Goal: Information Seeking & Learning: Learn about a topic

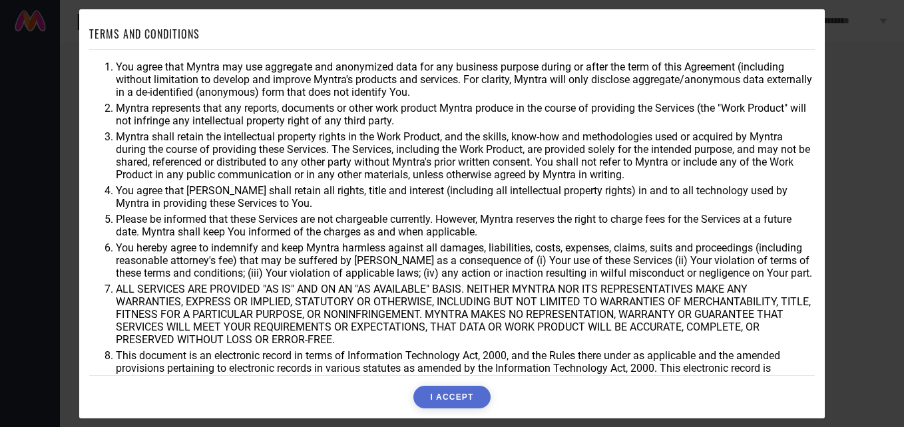
click at [438, 397] on button "I ACCEPT" at bounding box center [451, 397] width 77 height 23
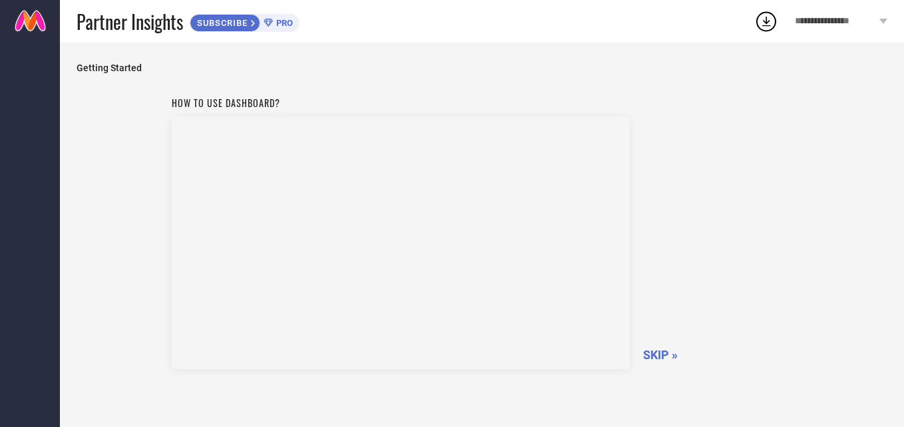
click at [655, 359] on span "SKIP »" at bounding box center [660, 355] width 35 height 14
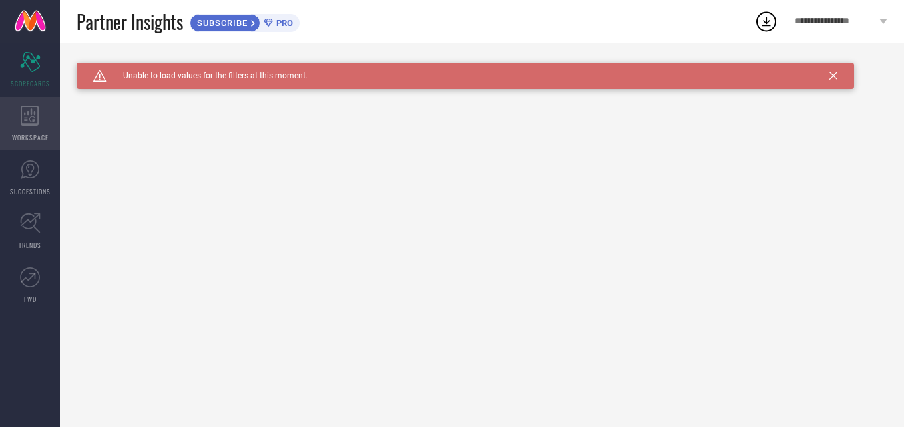
click at [35, 133] on span "WORKSPACE" at bounding box center [30, 137] width 37 height 10
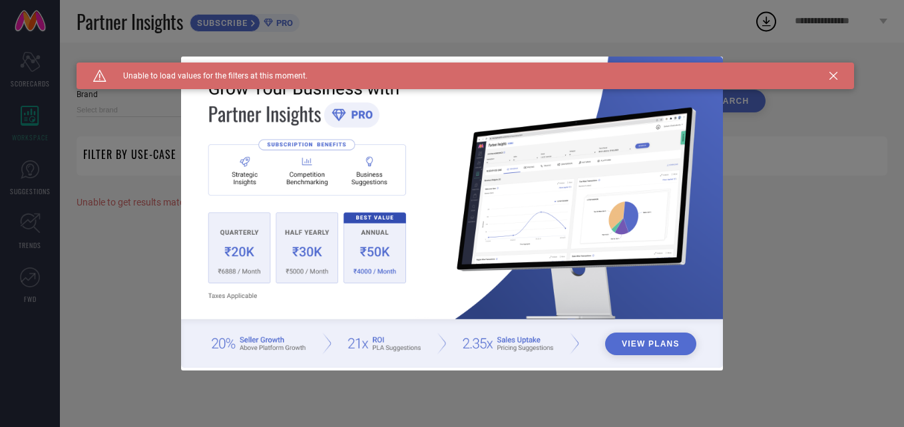
type input "1 STOP FASHION"
type input "All"
click at [836, 69] on div "Caution Created with Sketch. Unable to load values for the filters at this mome…" at bounding box center [466, 76] width 778 height 27
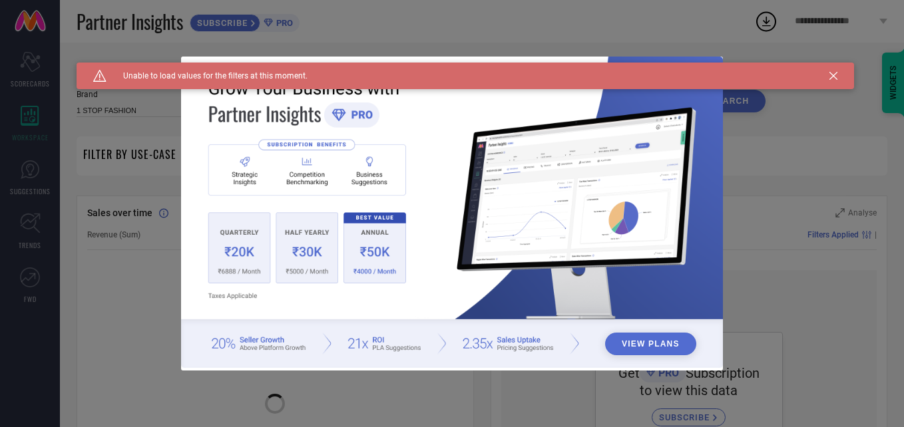
click at [836, 74] on icon at bounding box center [834, 76] width 8 height 8
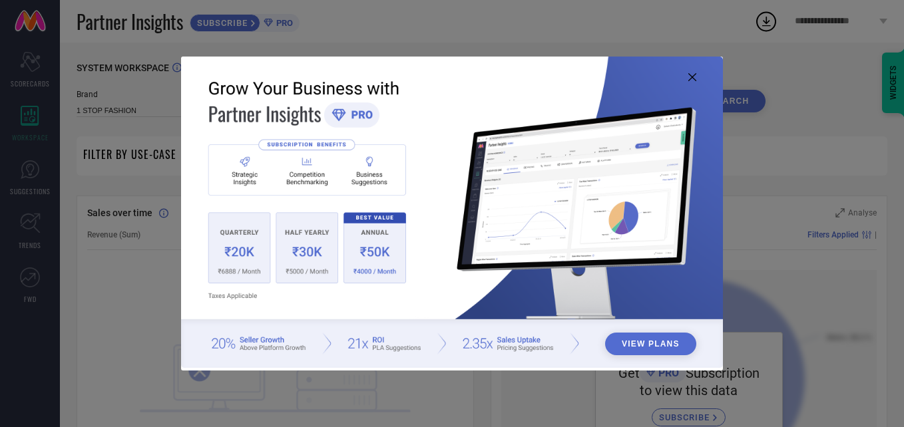
click at [690, 76] on icon at bounding box center [692, 77] width 8 height 8
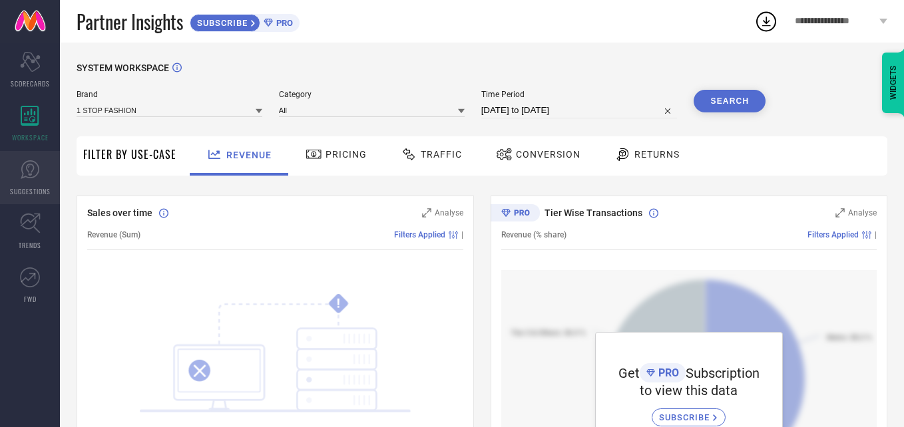
click at [28, 184] on link "SUGGESTIONS" at bounding box center [30, 177] width 60 height 53
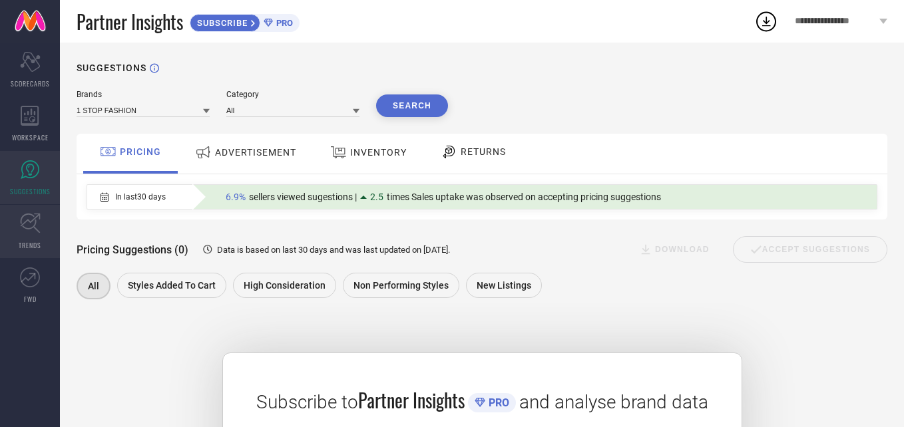
click at [36, 245] on span "TRENDS" at bounding box center [30, 245] width 23 height 10
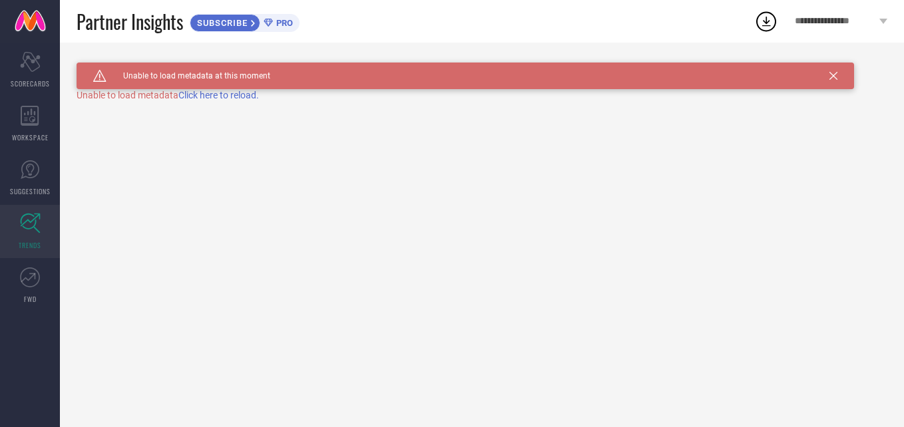
click at [235, 99] on span "Click here to reload." at bounding box center [218, 95] width 81 height 11
click at [25, 288] on link "FWD" at bounding box center [30, 285] width 60 height 53
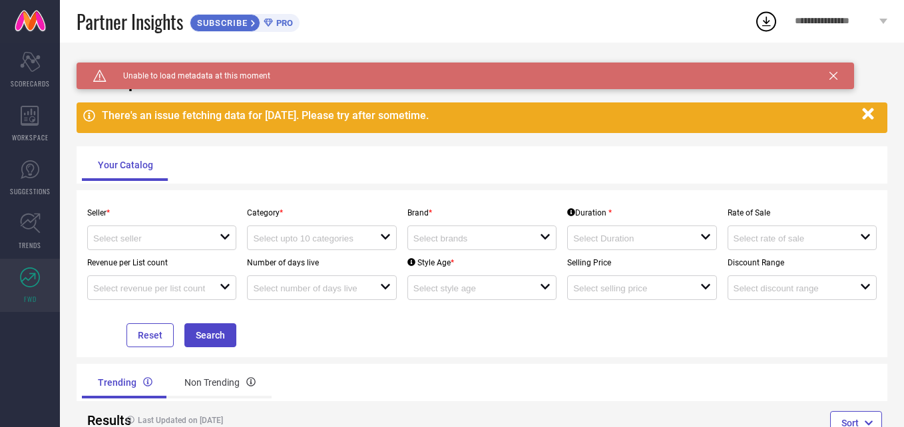
click at [185, 257] on div "Revenue per List count open" at bounding box center [162, 275] width 160 height 50
click at [188, 244] on input at bounding box center [150, 239] width 114 height 10
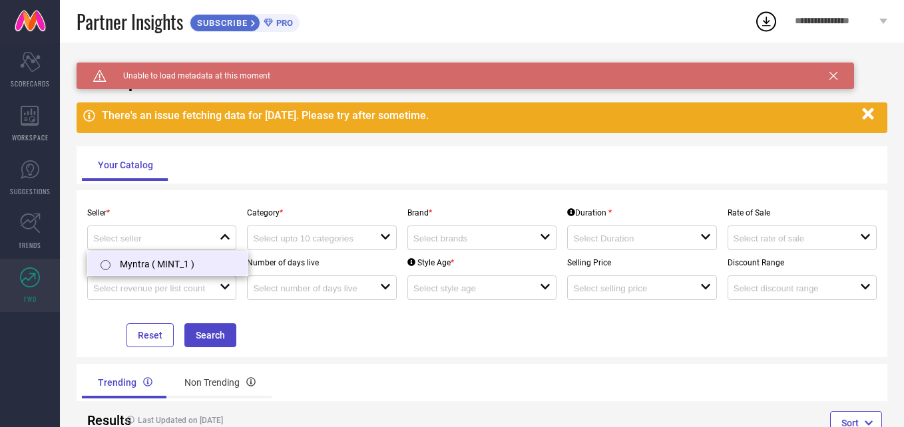
click at [178, 266] on li "Myntra ( MINT_1 )" at bounding box center [168, 264] width 160 height 24
type input "Myntra ( MINT_1 )"
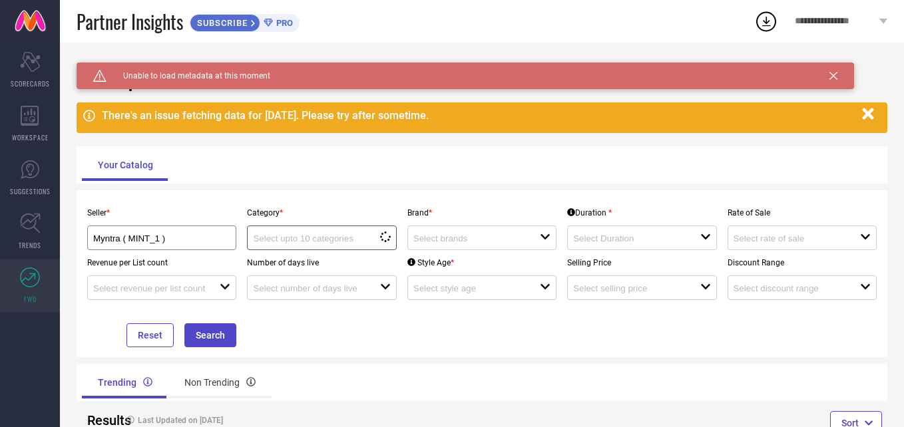
click at [299, 244] on input at bounding box center [310, 239] width 114 height 10
click at [395, 196] on div "Seller * Myntra ( MINT_1 ) Category * close Brand * open Duration * open Rate o…" at bounding box center [482, 273] width 811 height 167
click at [866, 112] on icon "button" at bounding box center [867, 114] width 11 height 11
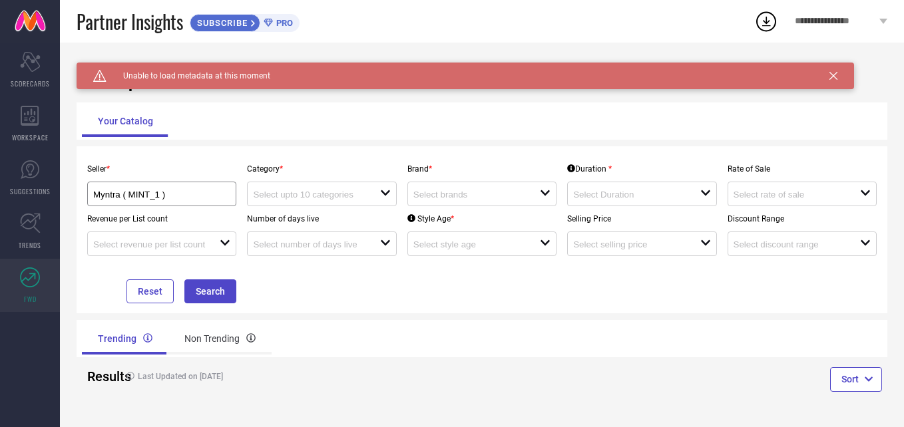
click at [835, 77] on h1 "TrendXplorer" at bounding box center [482, 82] width 811 height 19
